Goal: Information Seeking & Learning: Learn about a topic

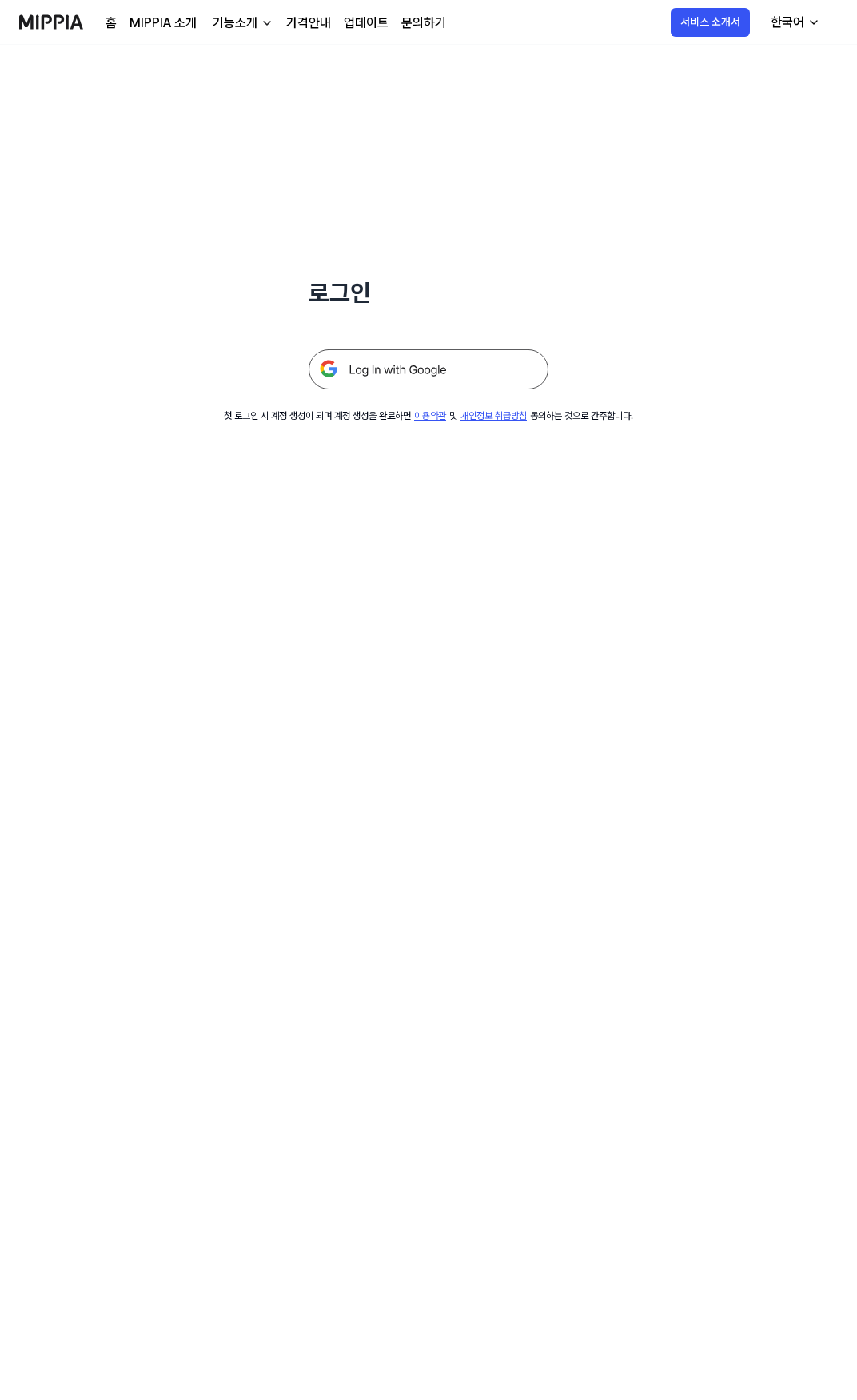
click at [416, 383] on img at bounding box center [428, 369] width 240 height 40
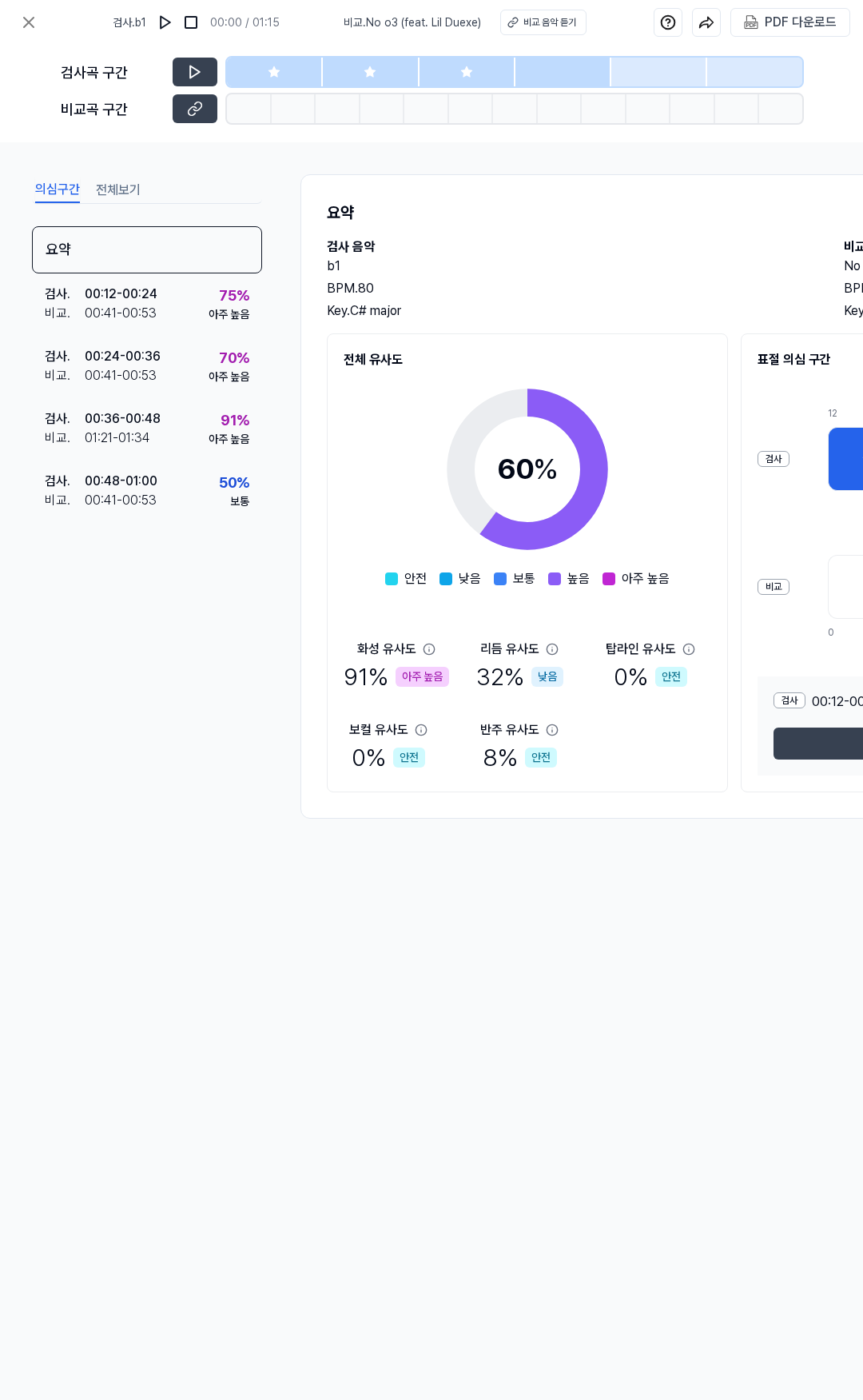
click at [287, 69] on div at bounding box center [274, 72] width 96 height 29
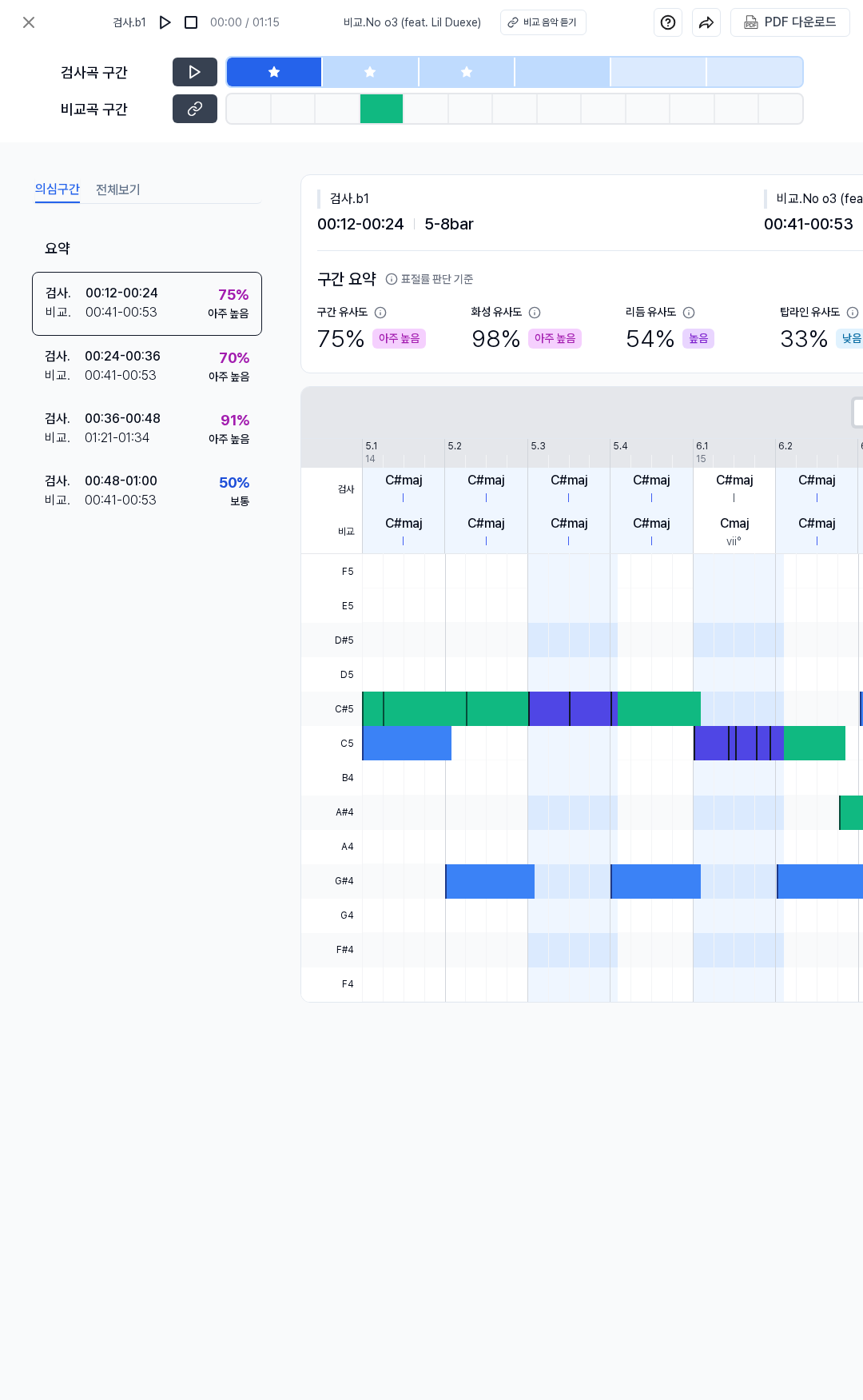
click at [366, 68] on icon at bounding box center [370, 72] width 13 height 13
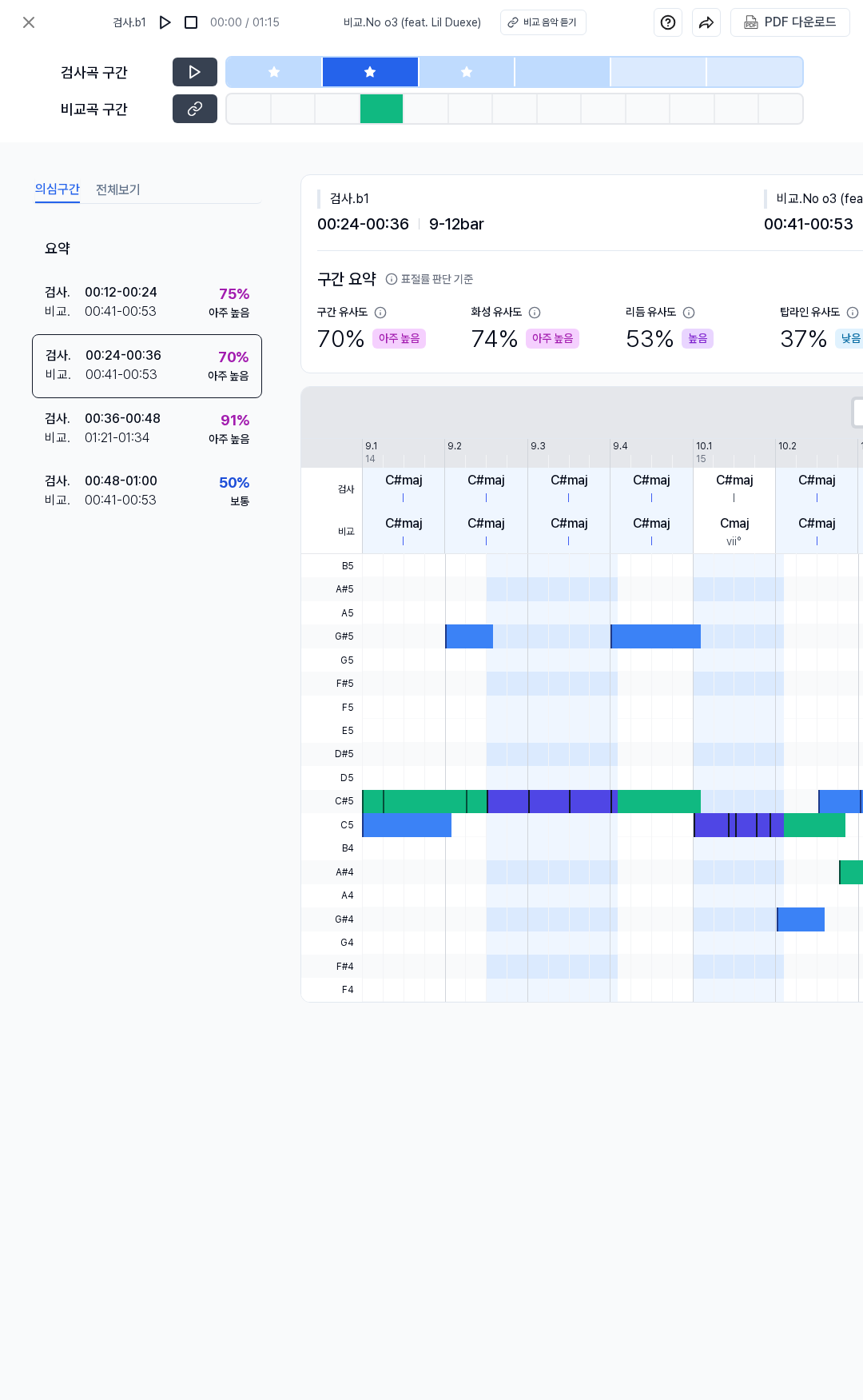
click at [499, 67] on div at bounding box center [467, 72] width 96 height 29
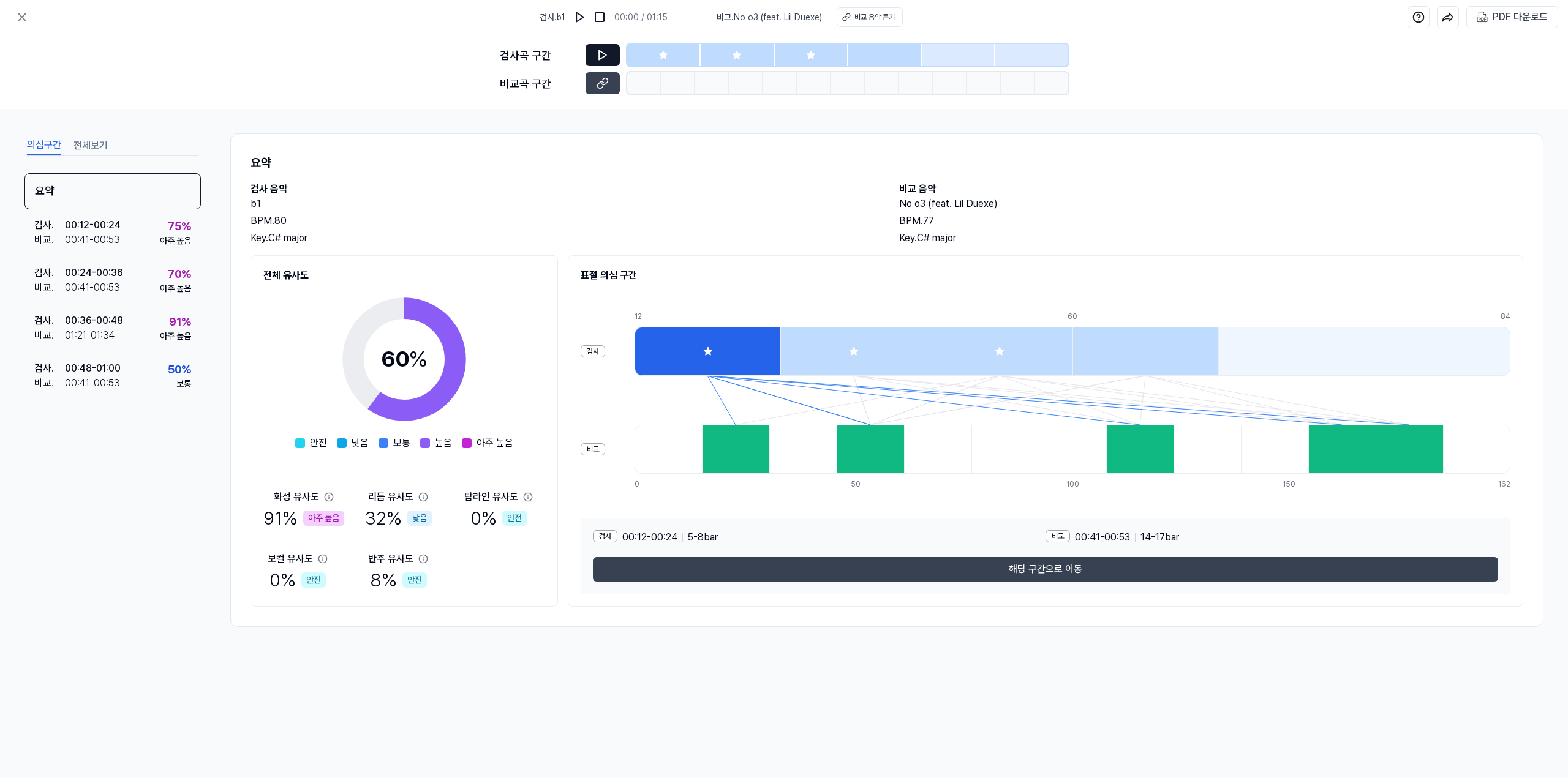
click at [605, 53] on icon at bounding box center [603, 55] width 12 height 12
click at [645, 58] on div at bounding box center [664, 55] width 74 height 22
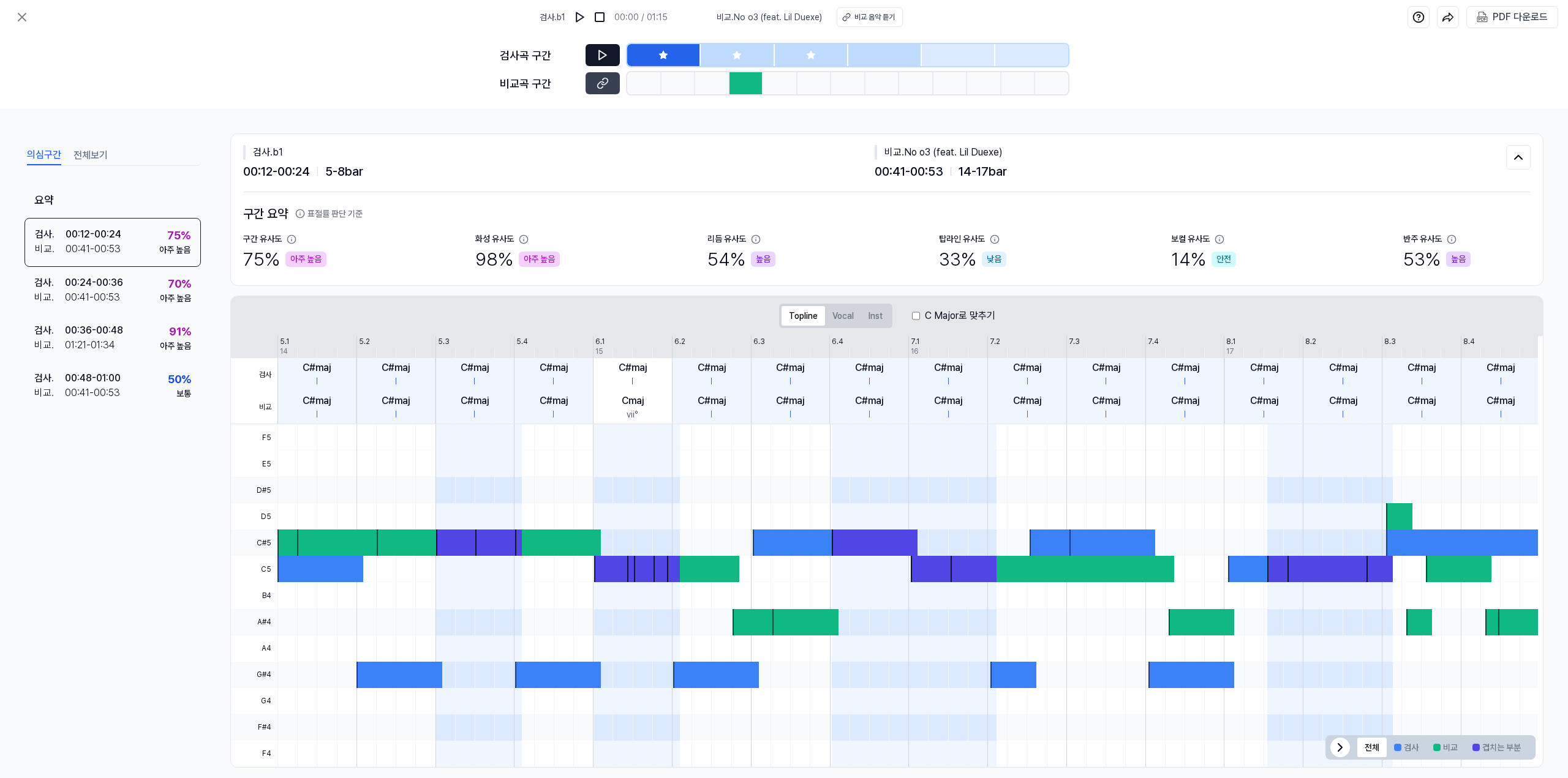
click at [602, 57] on icon at bounding box center [603, 55] width 12 height 12
click at [606, 57] on icon at bounding box center [605, 55] width 2 height 8
click at [603, 53] on icon at bounding box center [603, 55] width 8 height 9
click at [129, 338] on div "검사 . 00:36 - 00:48 비교 . 01:21 - 01:34 91 % 아주 높음" at bounding box center [113, 338] width 177 height 48
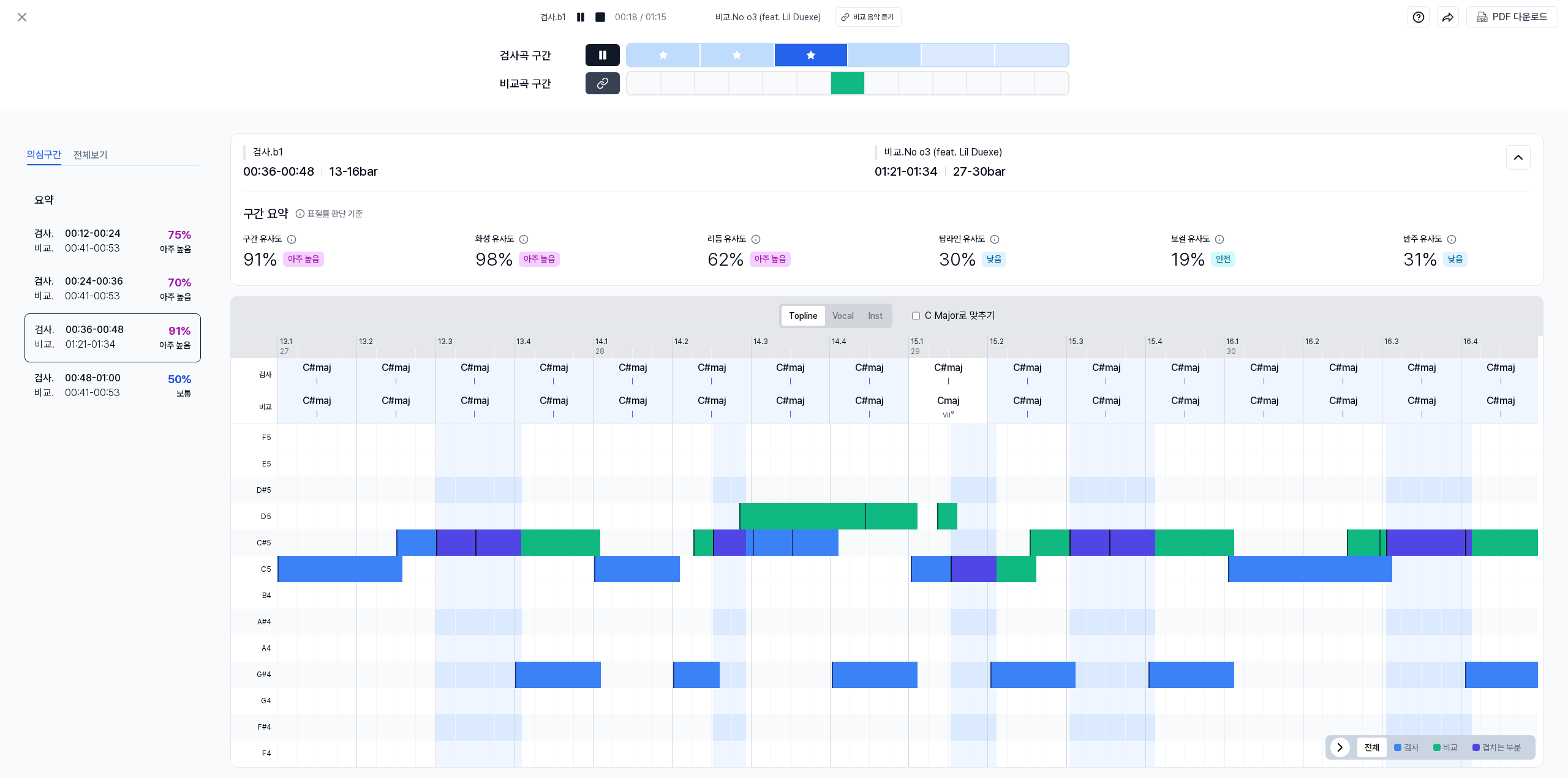
click at [606, 54] on icon at bounding box center [603, 55] width 12 height 12
click at [607, 54] on icon at bounding box center [603, 55] width 12 height 12
click at [604, 52] on icon at bounding box center [603, 55] width 12 height 12
click at [601, 57] on icon at bounding box center [601, 55] width 2 height 8
click at [837, 80] on div at bounding box center [849, 83] width 34 height 22
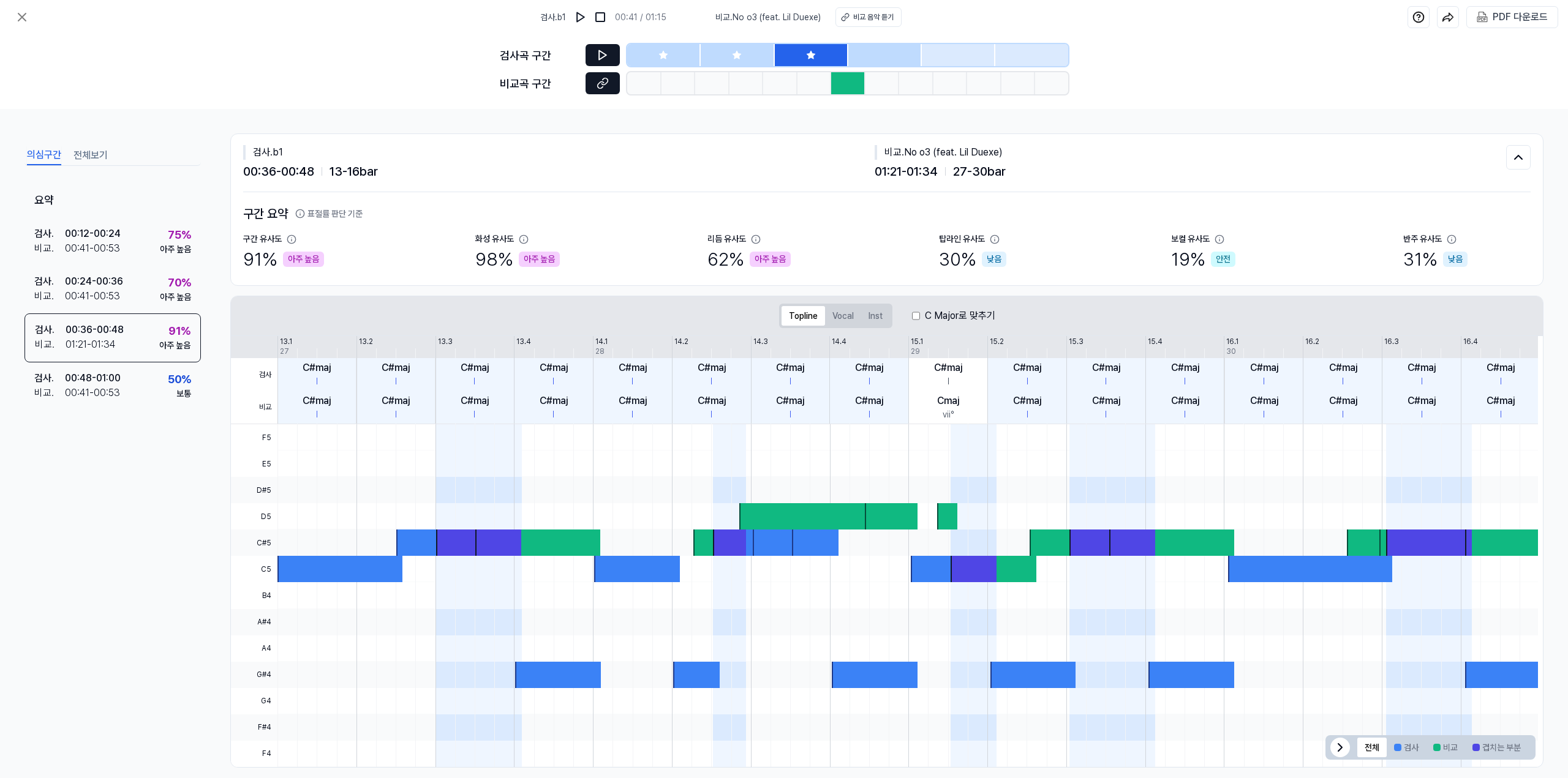
click at [618, 78] on button at bounding box center [603, 83] width 34 height 22
click at [612, 55] on button at bounding box center [603, 55] width 34 height 22
click at [612, 54] on button at bounding box center [603, 55] width 34 height 22
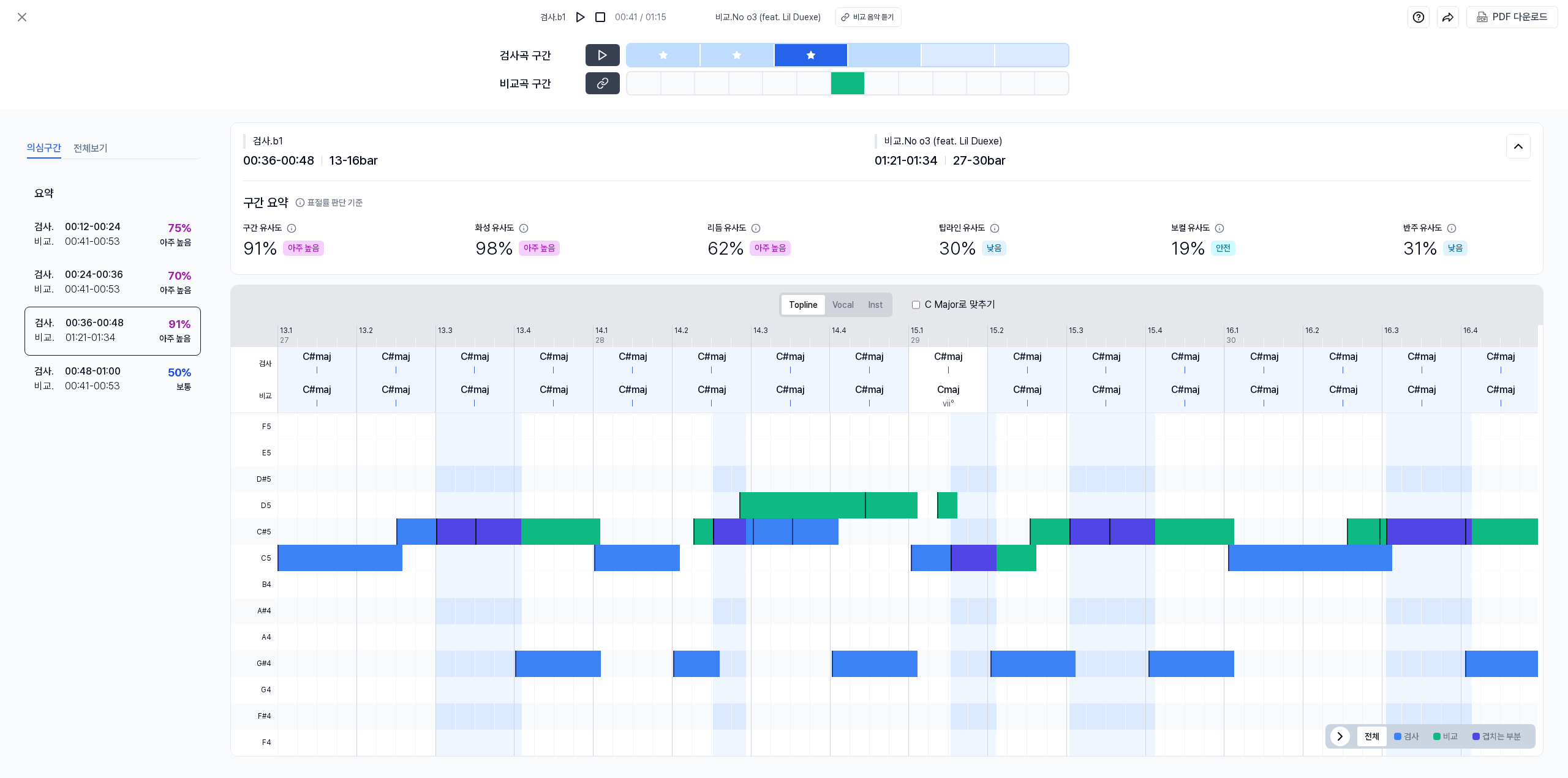
scroll to position [14, 0]
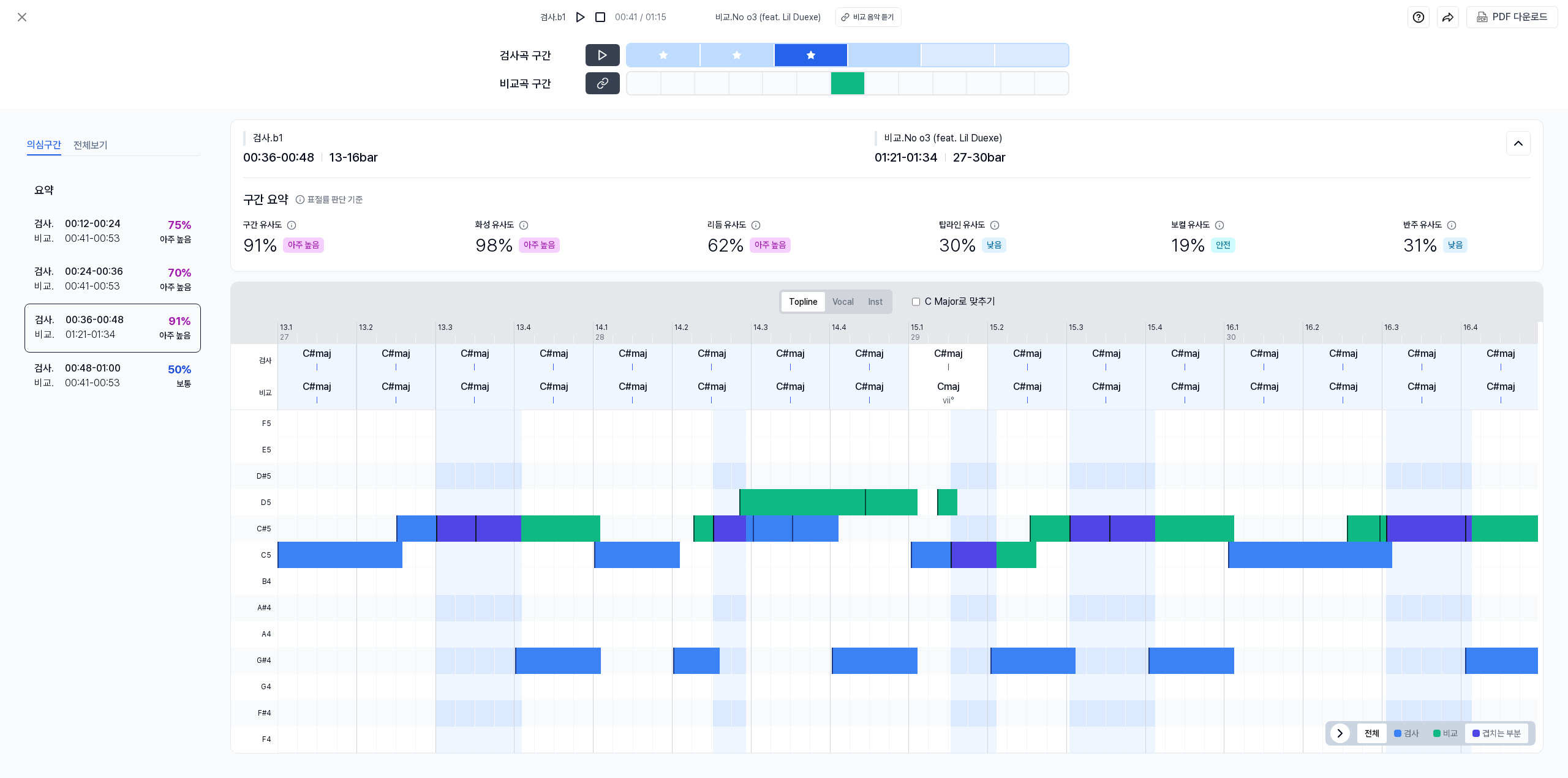
click at [1498, 737] on button "겹치는 부분" at bounding box center [1497, 733] width 63 height 19
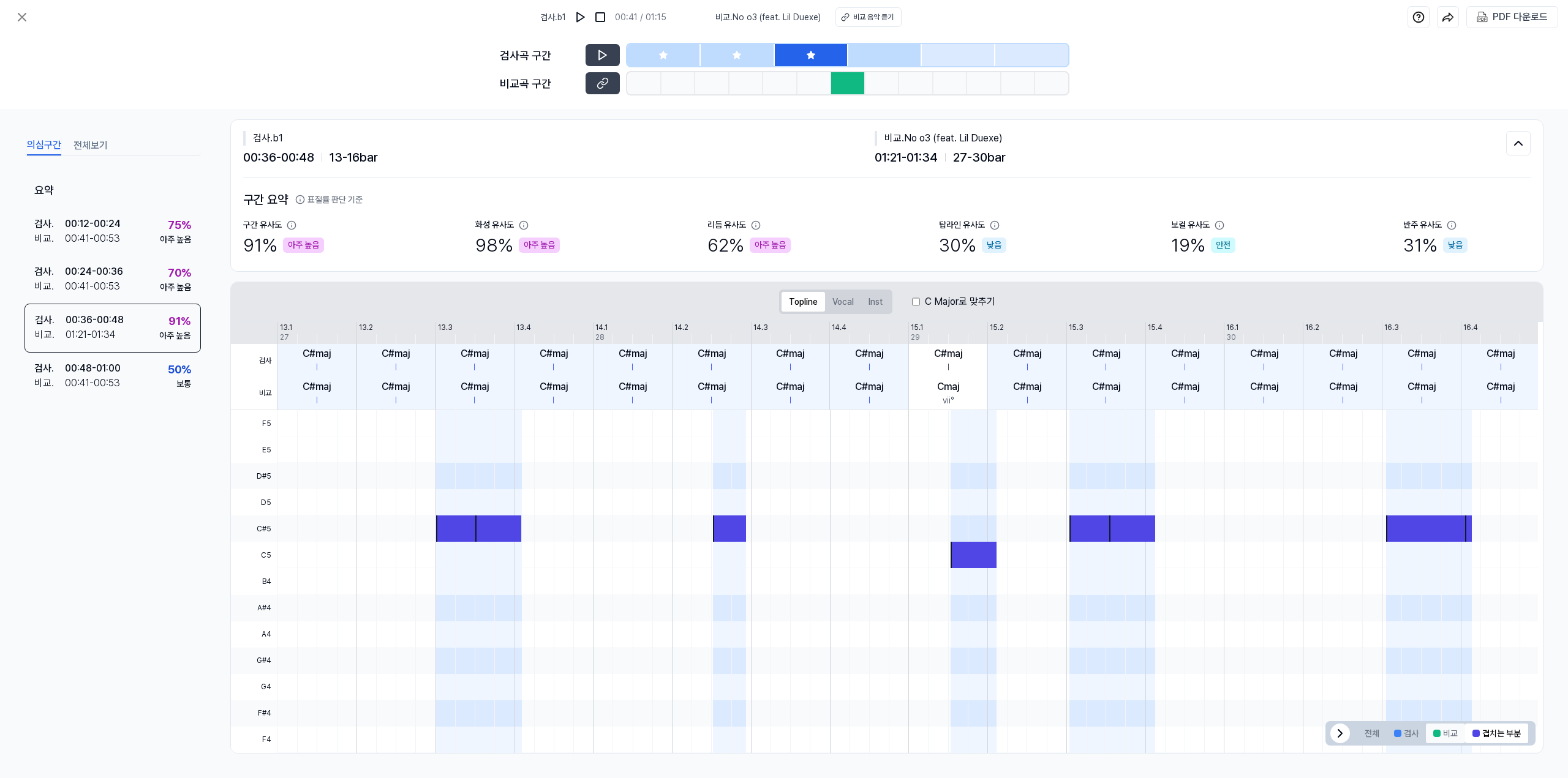
click at [1441, 737] on button "비교" at bounding box center [1445, 733] width 39 height 19
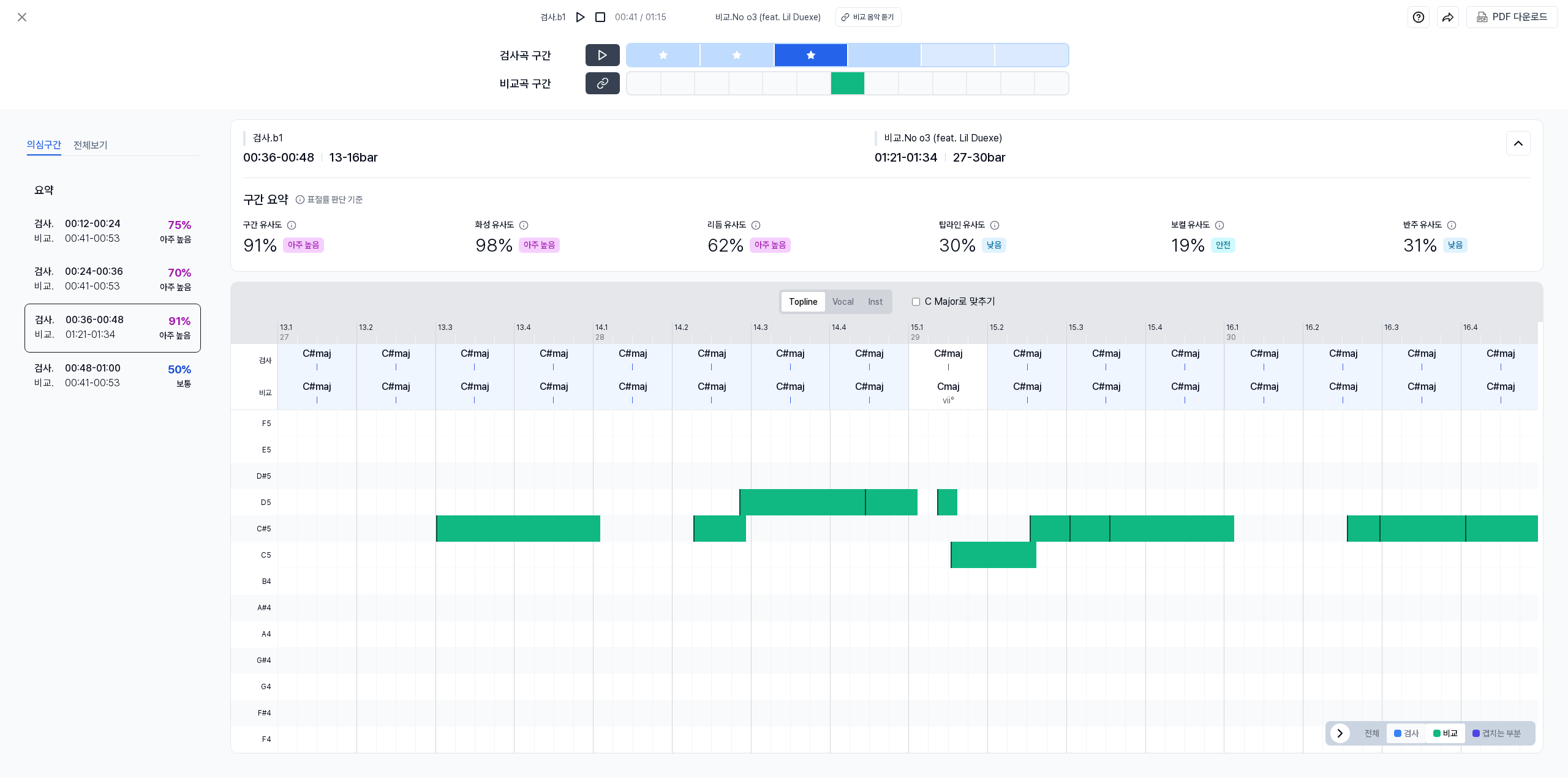
click at [1394, 736] on div at bounding box center [1398, 733] width 8 height 8
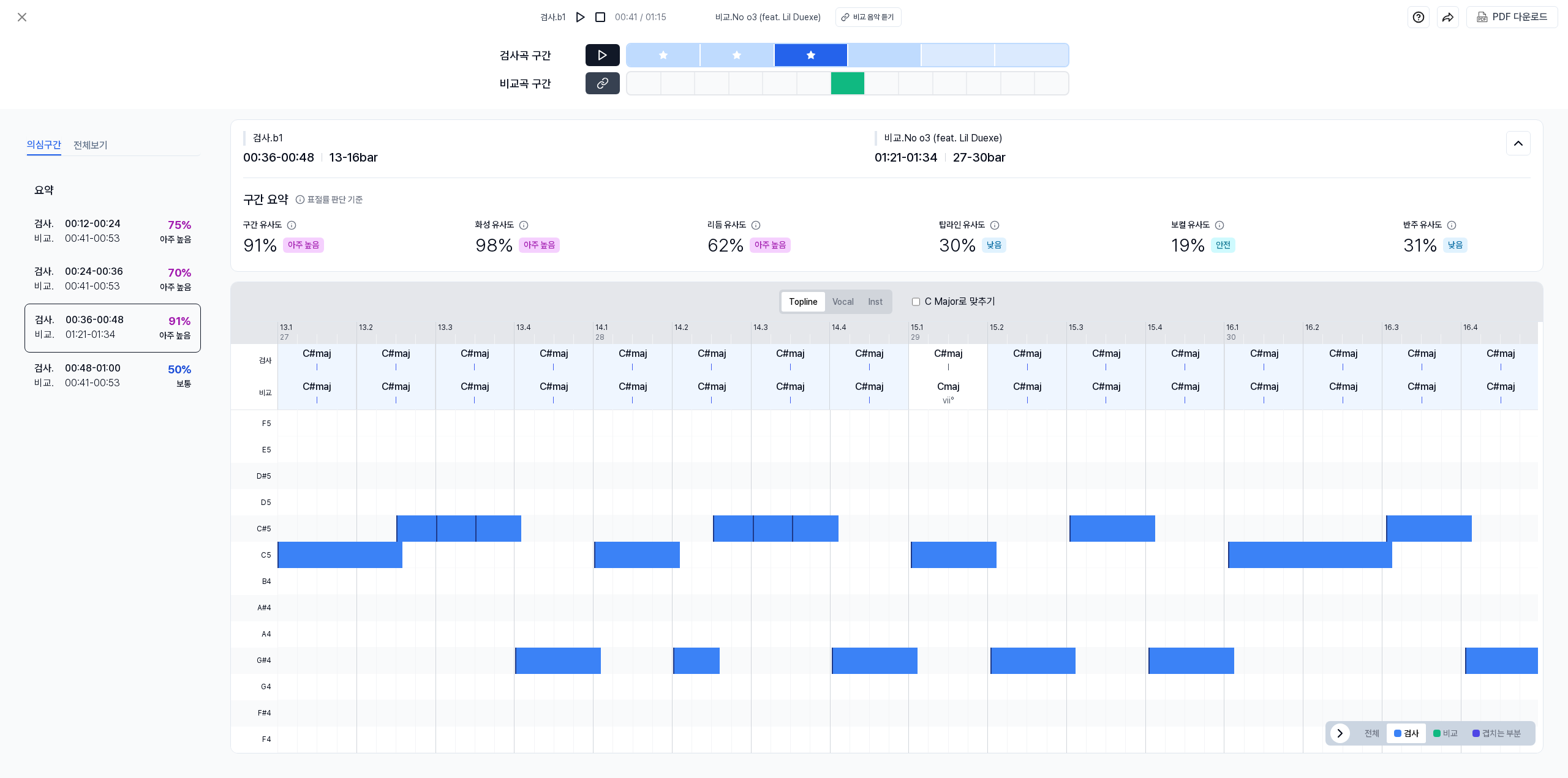
click at [608, 59] on icon at bounding box center [603, 55] width 12 height 12
click at [832, 82] on div at bounding box center [849, 83] width 34 height 22
click at [836, 82] on div at bounding box center [849, 83] width 34 height 22
click at [606, 79] on icon at bounding box center [604, 82] width 6 height 7
click at [183, 381] on div "보통" at bounding box center [183, 384] width 14 height 13
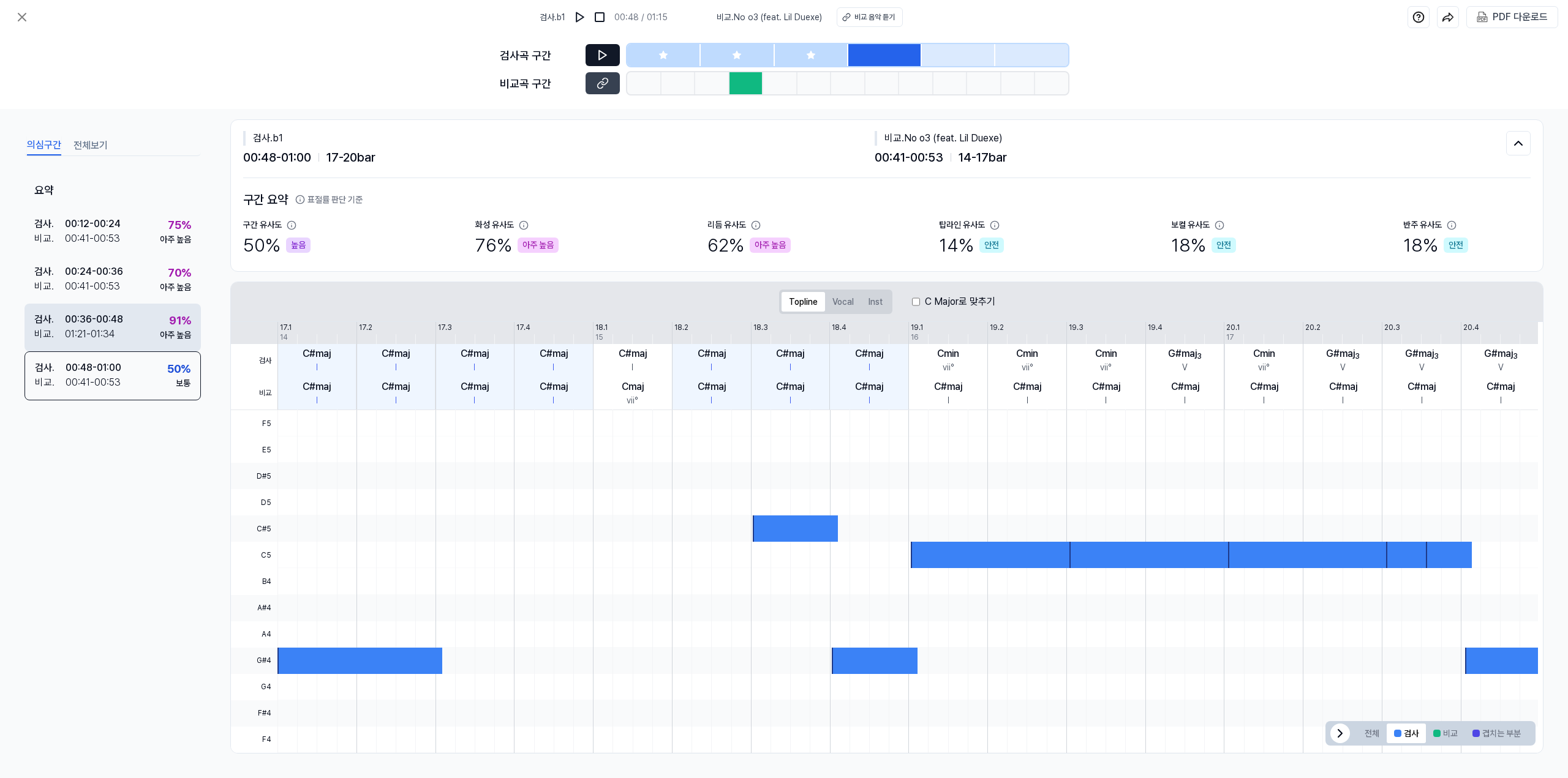
click at [172, 336] on div "아주 높음" at bounding box center [175, 335] width 31 height 13
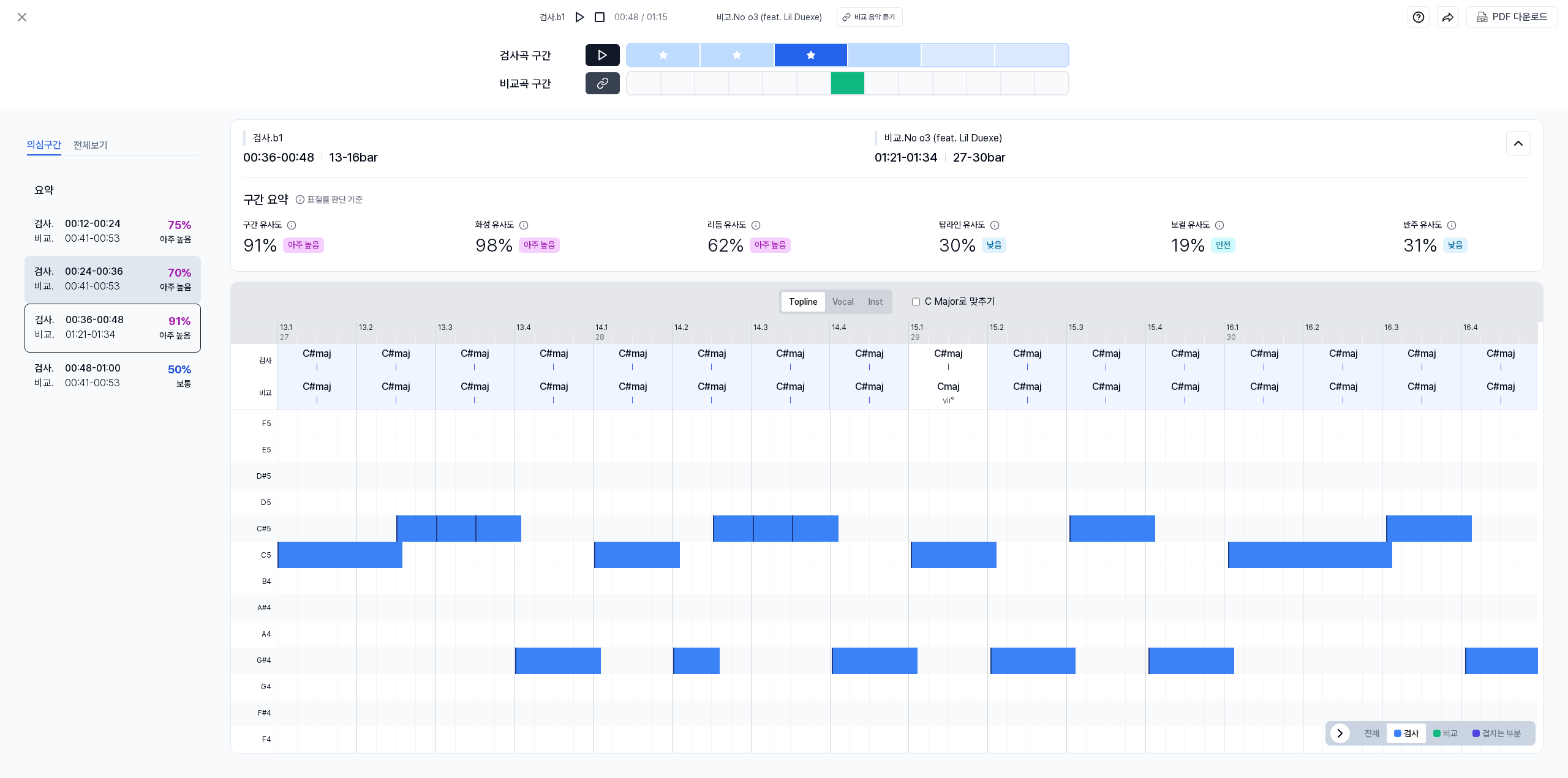
click at [186, 293] on div "아주 높음" at bounding box center [175, 287] width 31 height 13
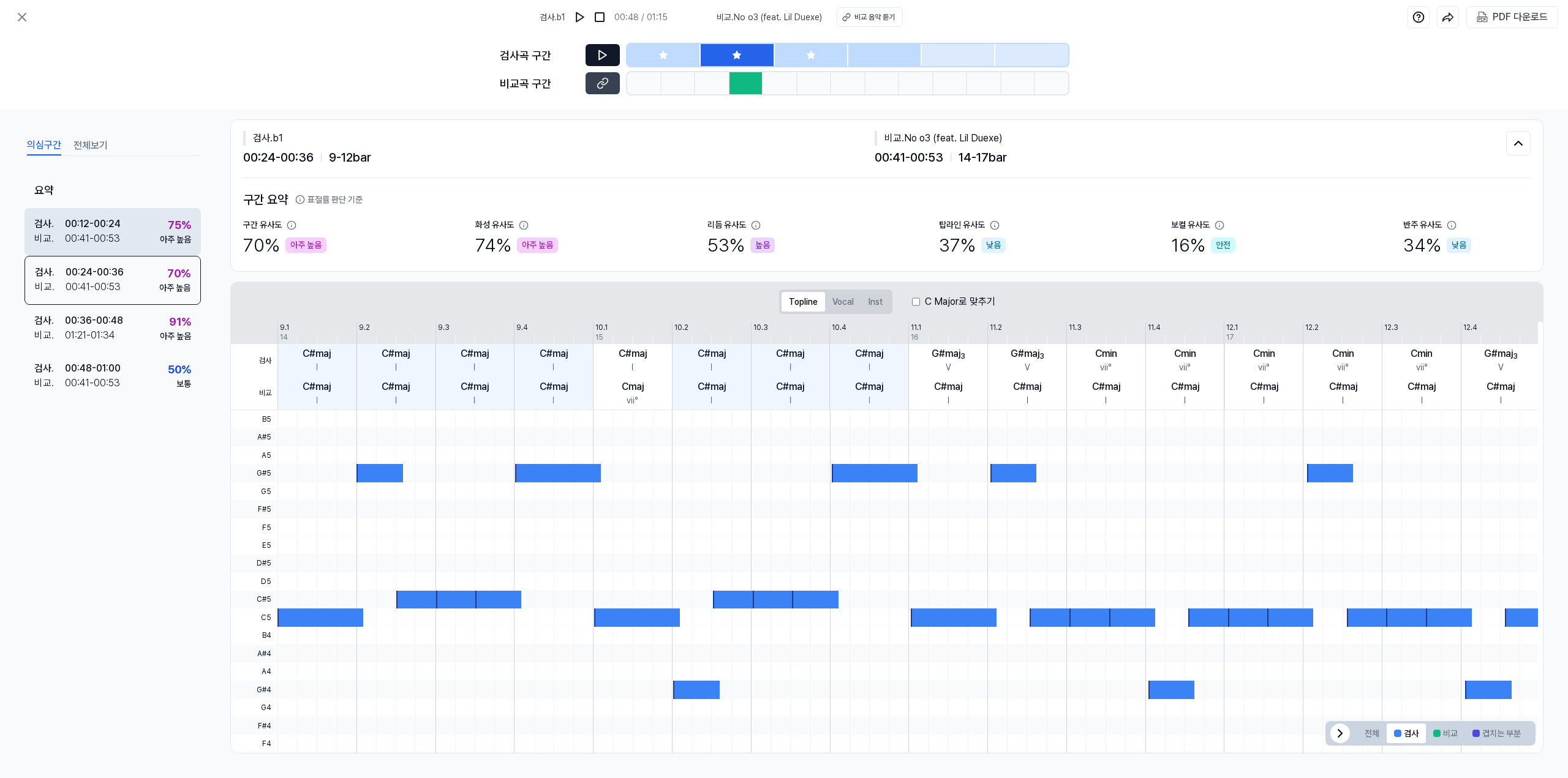
click at [199, 250] on div "검사 . 00:12 - 00:24 비교 . 00:41 - 00:53 75 % 아주 높음" at bounding box center [113, 232] width 177 height 48
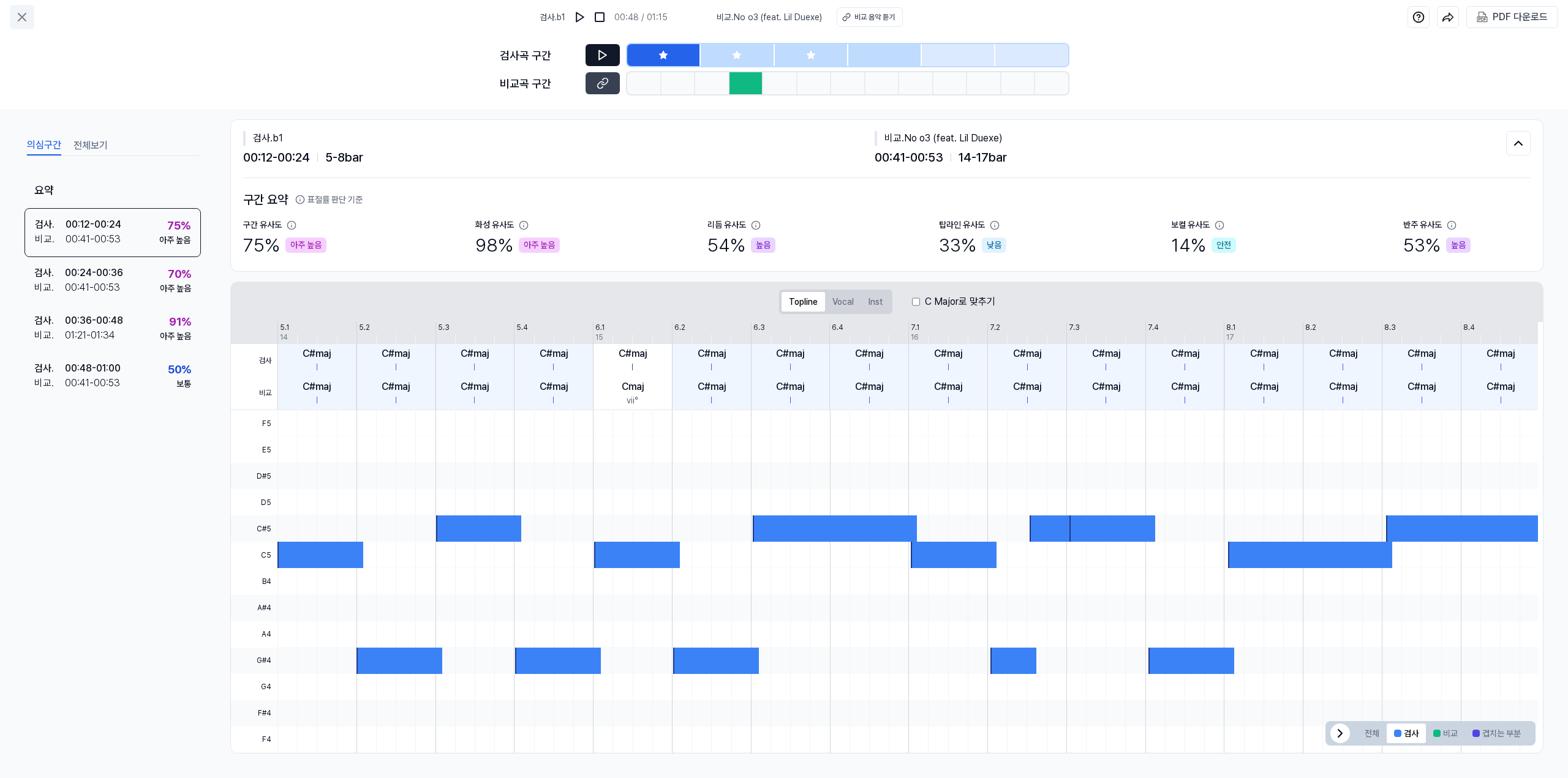
click at [22, 18] on icon at bounding box center [22, 17] width 8 height 8
click at [14, 19] on button at bounding box center [22, 17] width 25 height 25
click at [16, 18] on icon at bounding box center [21, 17] width 14 height 14
click at [21, 18] on icon at bounding box center [22, 17] width 8 height 8
click at [24, 19] on icon at bounding box center [22, 17] width 8 height 8
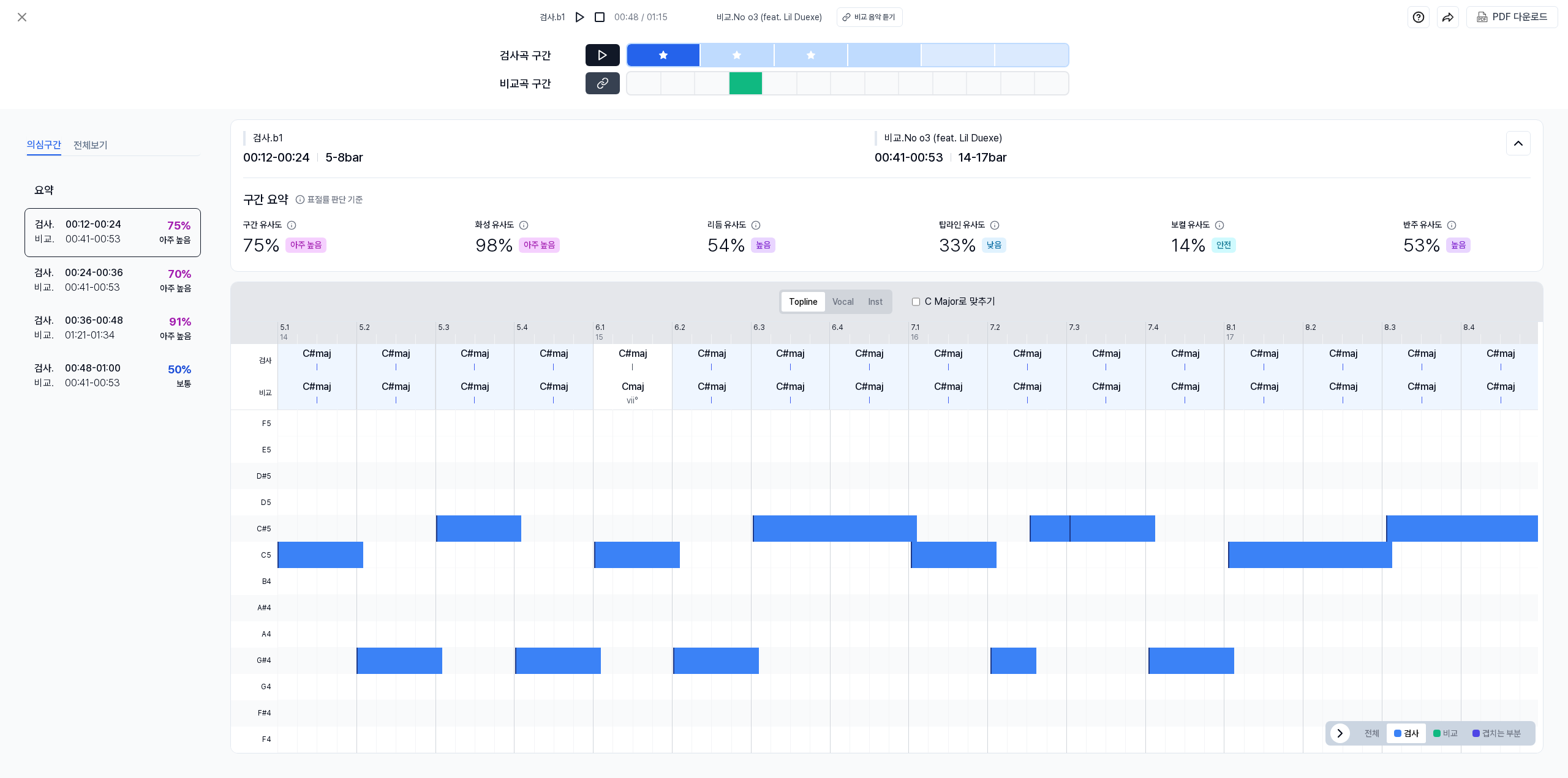
drag, startPoint x: 277, startPoint y: 47, endPoint x: 480, endPoint y: 2, distance: 207.9
click at [281, 47] on div "검사곡 구간 비교곡 구간" at bounding box center [784, 72] width 1568 height 74
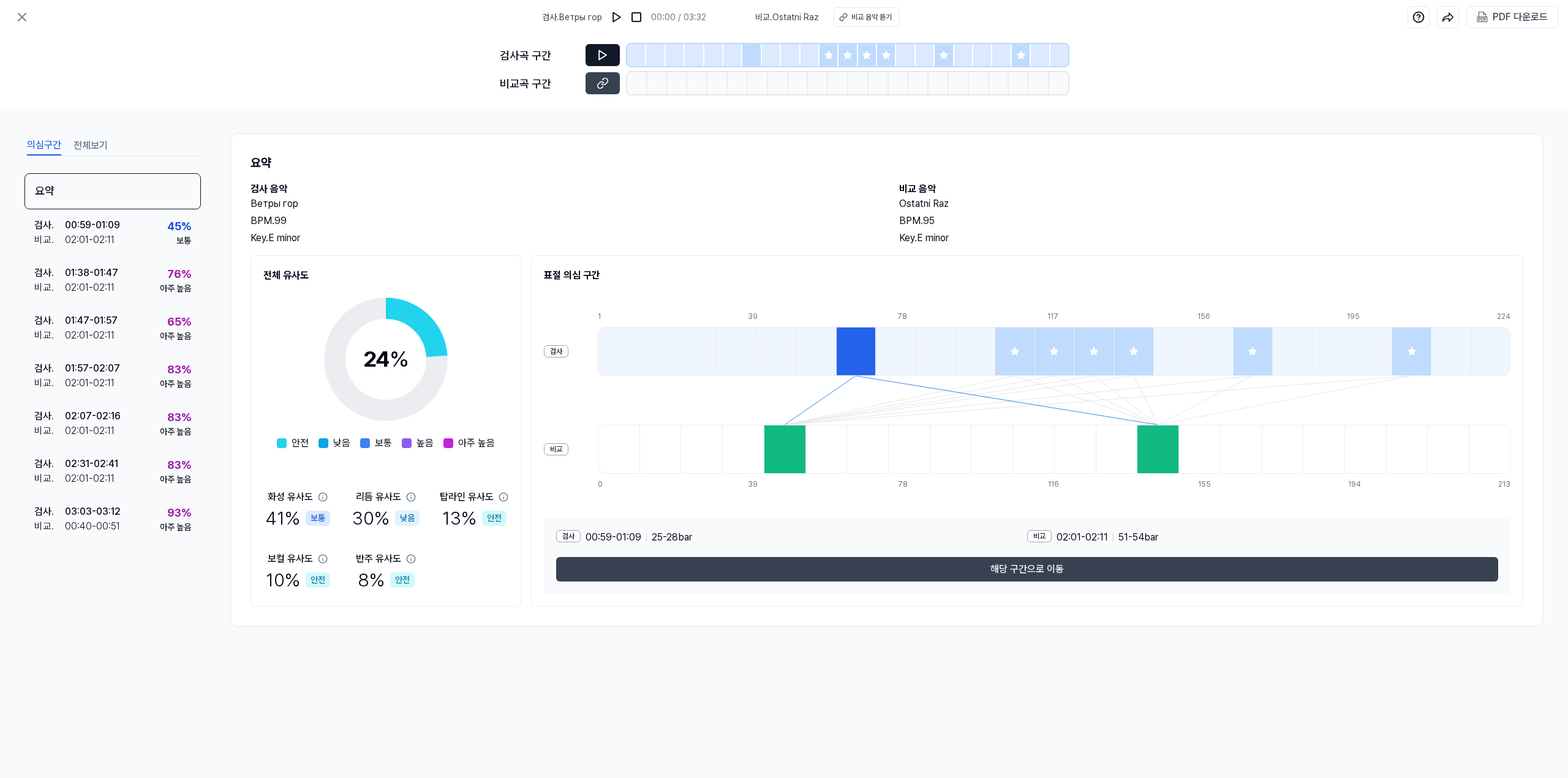
click at [598, 58] on icon at bounding box center [603, 55] width 12 height 12
click at [115, 288] on div "[DEMOGRAPHIC_DATA] . 02:01 - 02:11" at bounding box center [77, 287] width 84 height 14
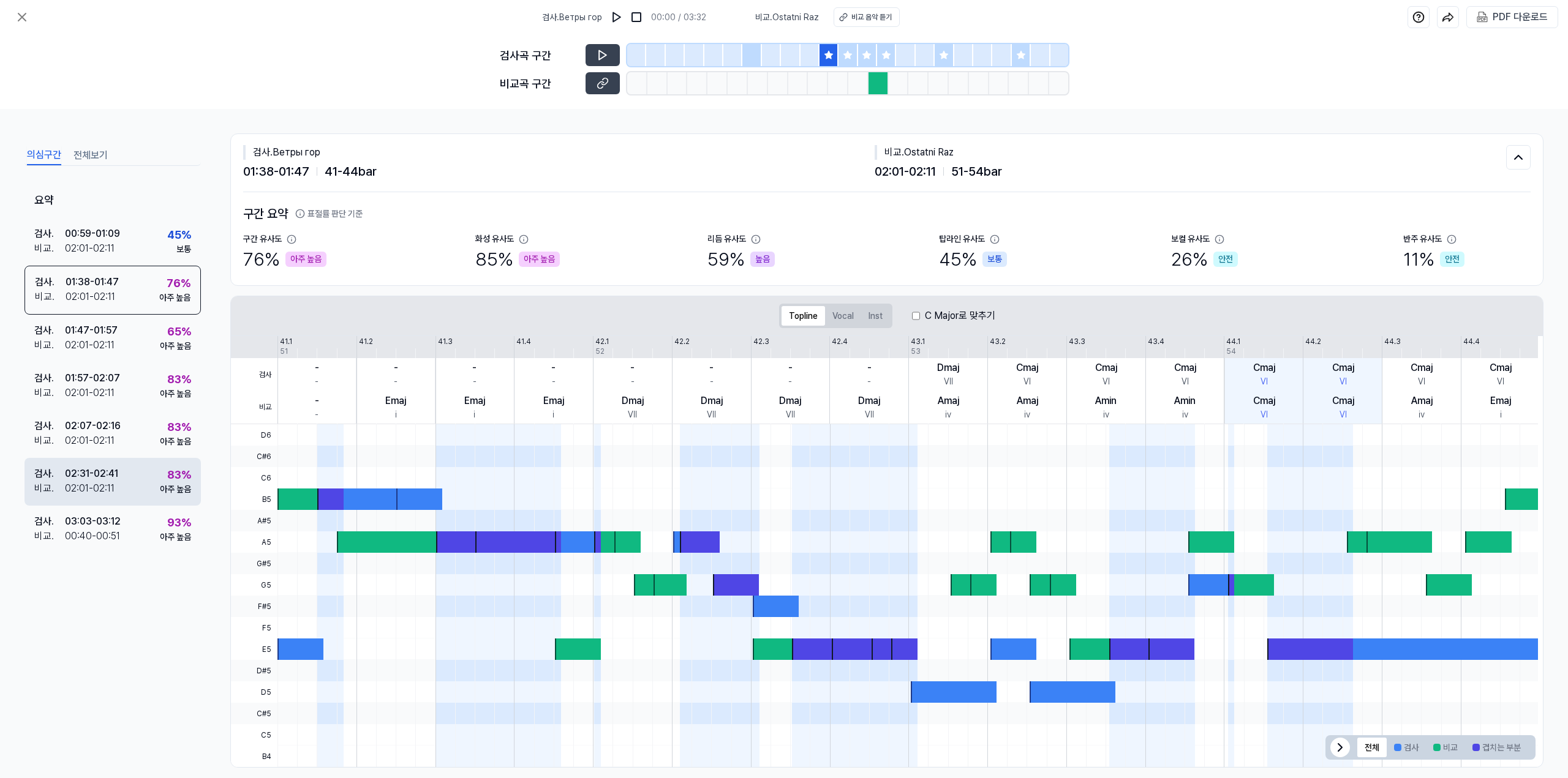
click at [120, 503] on div "검사 . 02:31 - 02:41 비교 . 02:01 - 02:11 83 % 아주 높음" at bounding box center [113, 481] width 177 height 48
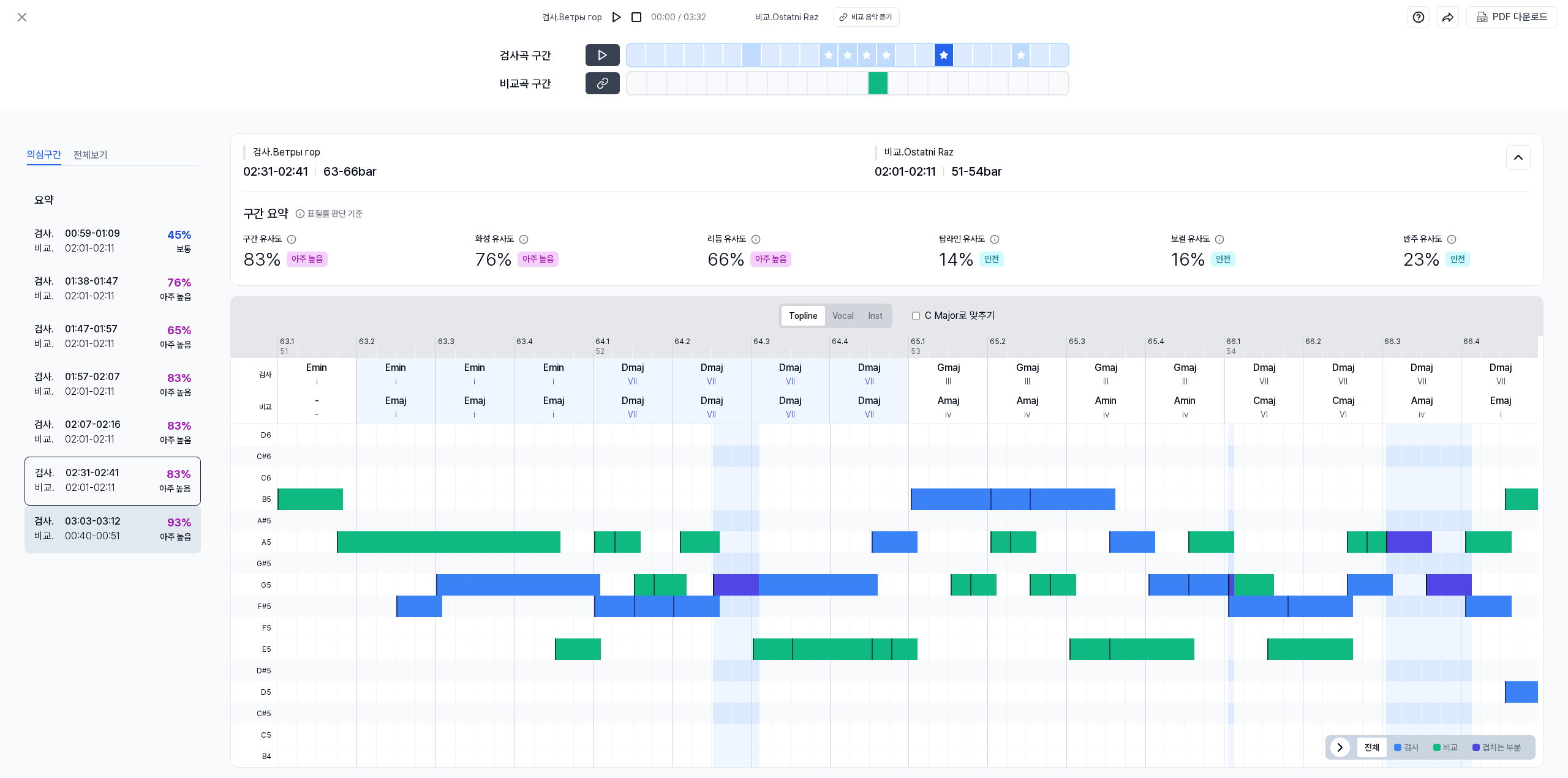
click at [123, 526] on div "검사 . 03:03 - 03:12 비교 . 00:40 - 00:51 93 % 아주 높음" at bounding box center [113, 529] width 177 height 48
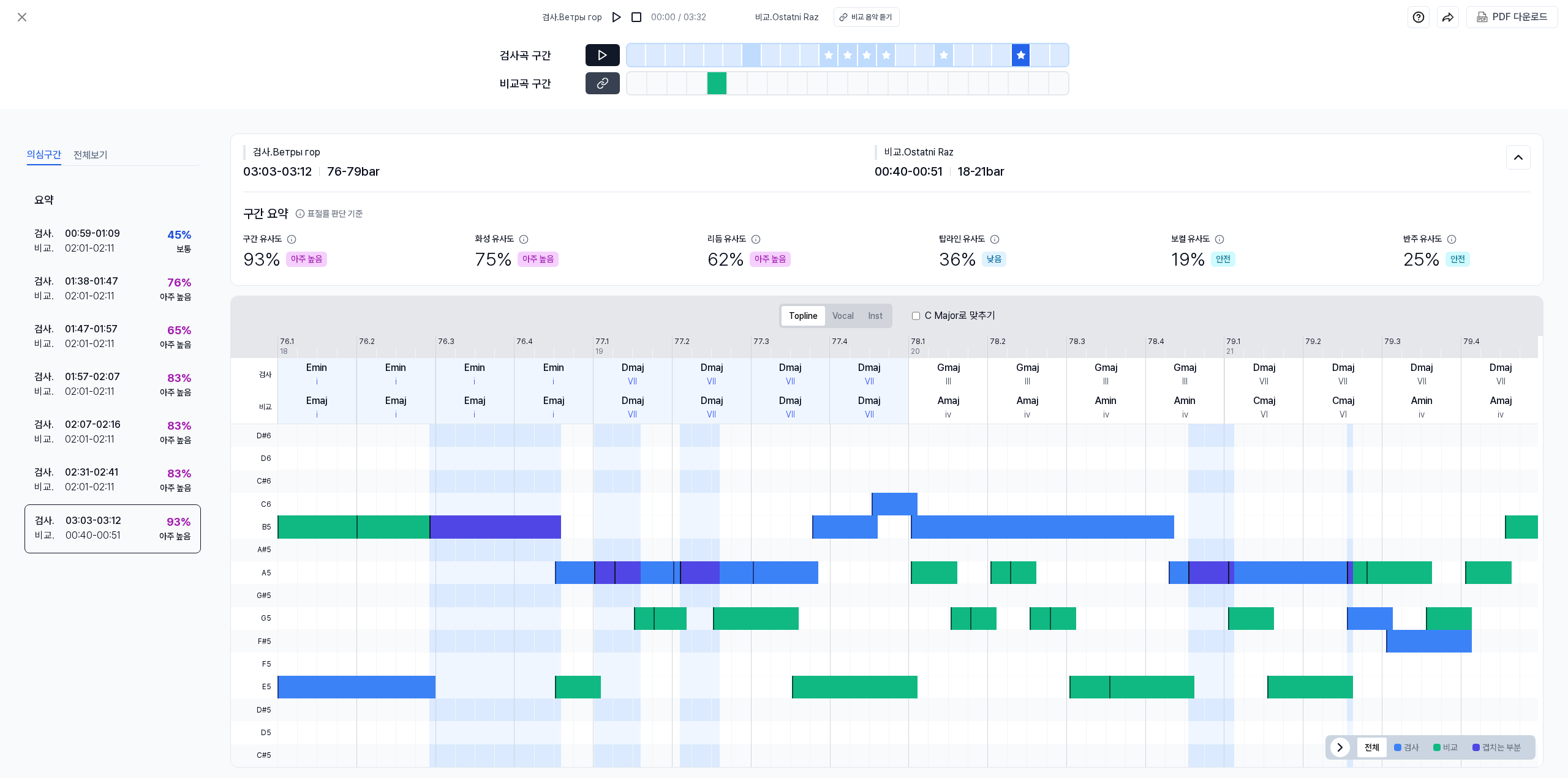
click at [606, 64] on button at bounding box center [603, 55] width 34 height 22
click at [608, 87] on icon at bounding box center [603, 83] width 12 height 12
